Goal: Transaction & Acquisition: Purchase product/service

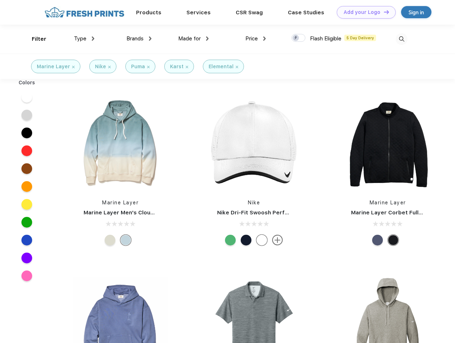
click at [364, 12] on link "Add your Logo Design Tool" at bounding box center [366, 12] width 59 height 13
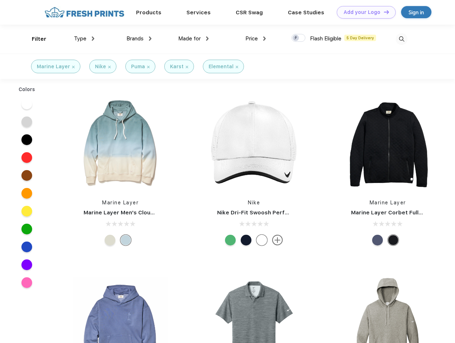
click at [0, 0] on div "Design Tool" at bounding box center [0, 0] width 0 height 0
click at [383, 12] on link "Add your Logo Design Tool" at bounding box center [366, 12] width 59 height 13
click at [34, 39] on div "Filter" at bounding box center [39, 39] width 15 height 8
click at [84, 39] on span "Type" at bounding box center [80, 38] width 13 height 6
click at [139, 39] on span "Brands" at bounding box center [135, 38] width 17 height 6
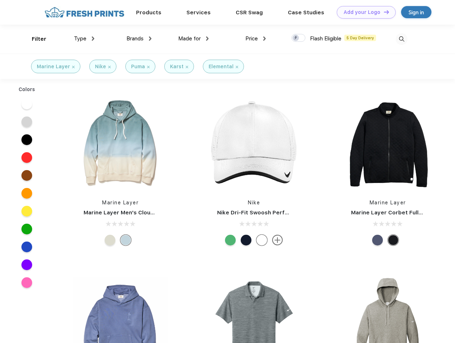
click at [194, 39] on span "Made for" at bounding box center [189, 38] width 23 height 6
click at [256, 39] on span "Price" at bounding box center [252, 38] width 13 height 6
click at [299, 38] on div at bounding box center [299, 38] width 14 height 8
click at [296, 38] on input "checkbox" at bounding box center [294, 36] width 5 height 5
click at [402, 39] on img at bounding box center [402, 39] width 12 height 12
